Goal: Task Accomplishment & Management: Complete application form

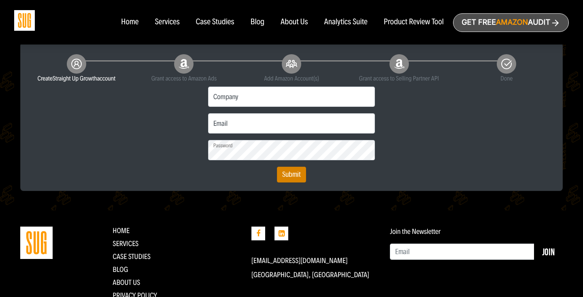
scroll to position [200, 0]
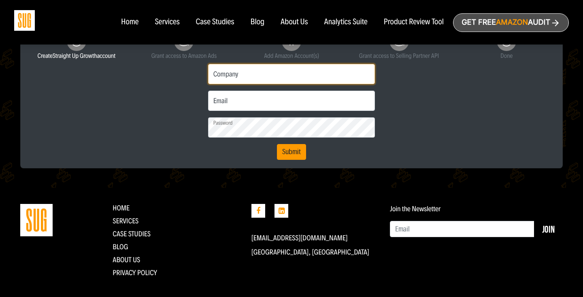
click at [266, 75] on input "Company" at bounding box center [291, 74] width 167 height 20
type input "Hi-Lyte"
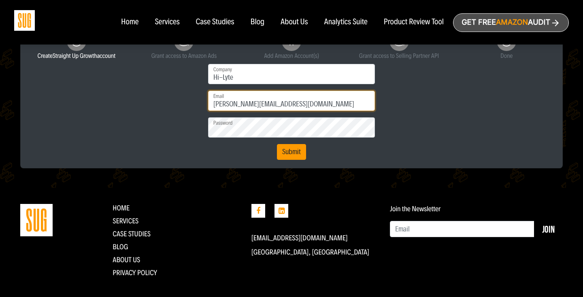
click at [259, 106] on input "c.moreira@hi-lye.com" at bounding box center [291, 101] width 167 height 20
type input "c.moreira@hi-lyte.com"
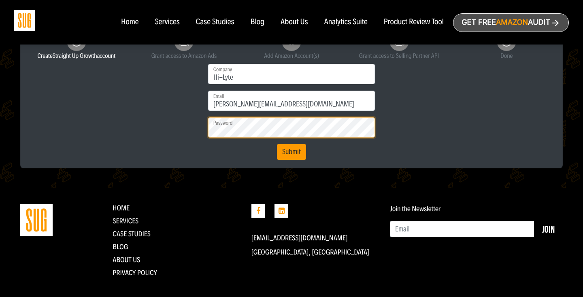
click at [277, 144] on button "Submit" at bounding box center [291, 152] width 29 height 16
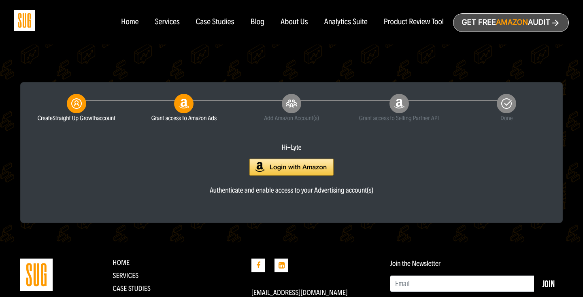
scroll to position [134, 0]
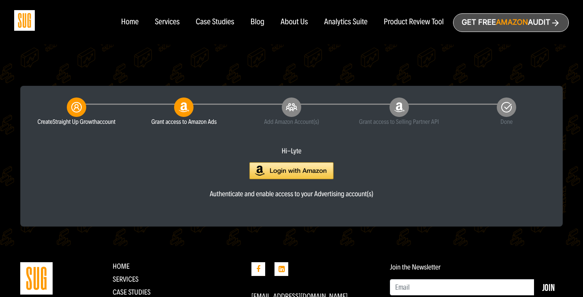
click at [282, 172] on img at bounding box center [291, 170] width 84 height 17
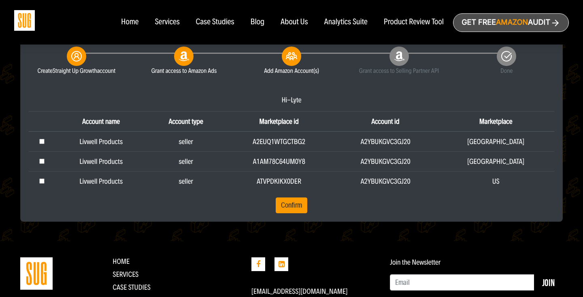
scroll to position [222, 0]
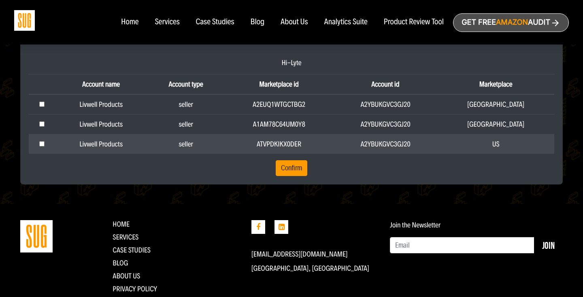
click at [39, 144] on td at bounding box center [42, 144] width 26 height 20
click at [43, 145] on input "checkbox" at bounding box center [41, 143] width 5 height 5
checkbox input "true"
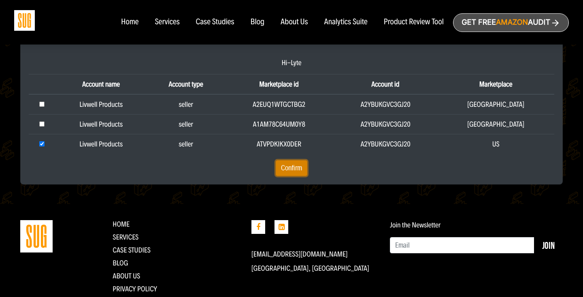
click at [298, 174] on button "Confirm" at bounding box center [292, 168] width 32 height 16
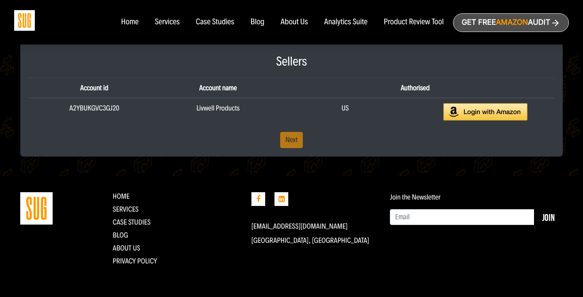
scroll to position [175, 0]
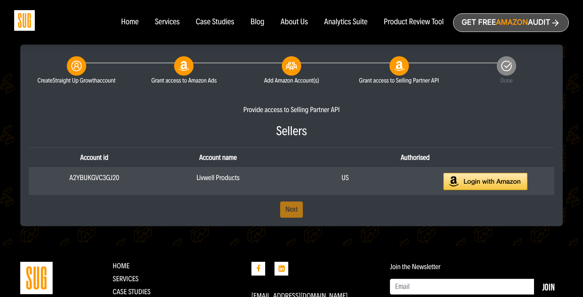
click at [463, 186] on img at bounding box center [485, 181] width 84 height 17
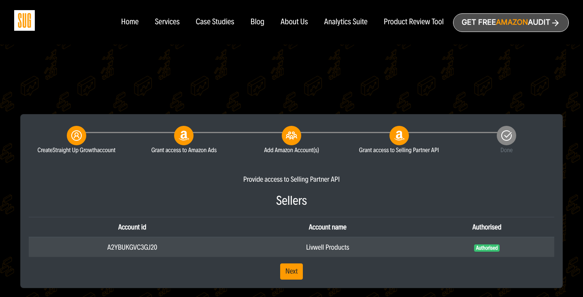
scroll to position [102, 0]
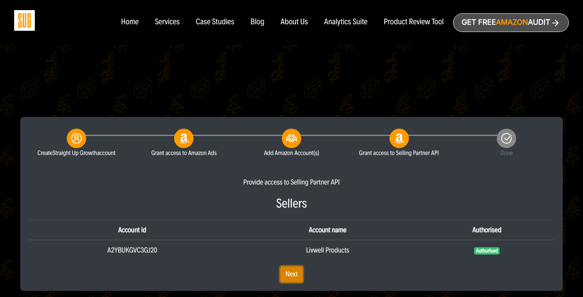
click at [289, 275] on link "Next" at bounding box center [291, 274] width 23 height 16
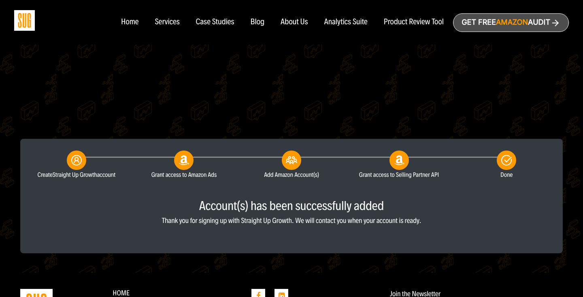
scroll to position [178, 0]
